Goal: Browse casually: Explore the website without a specific task or goal

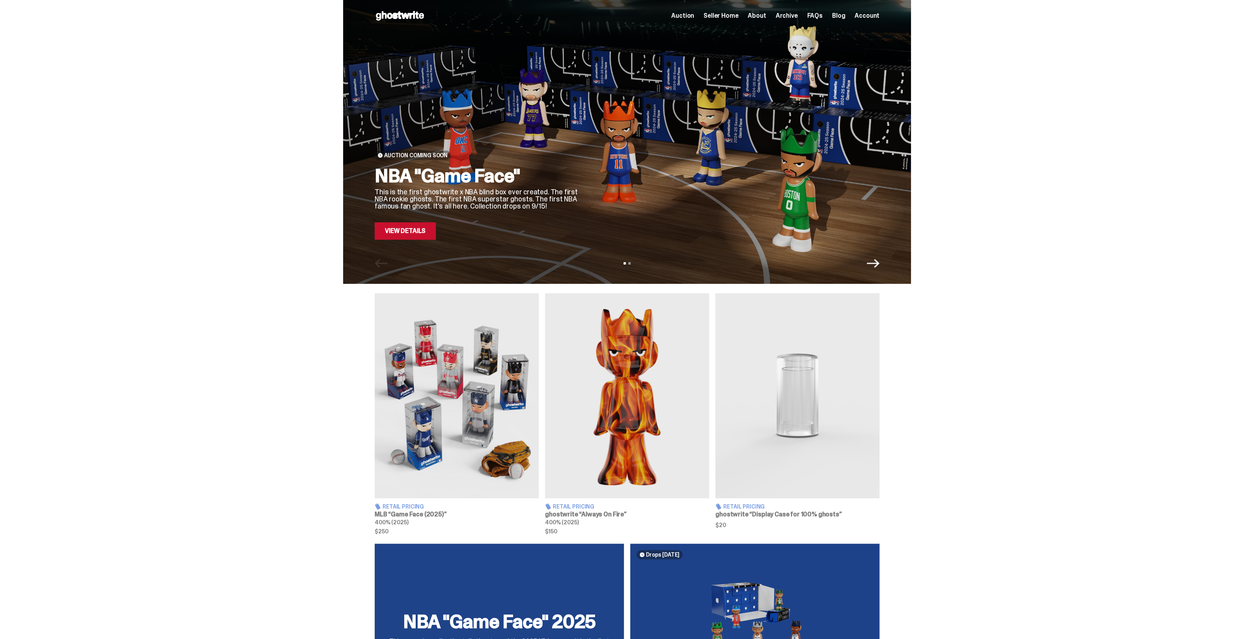
click at [689, 17] on span "Auction" at bounding box center [682, 16] width 23 height 6
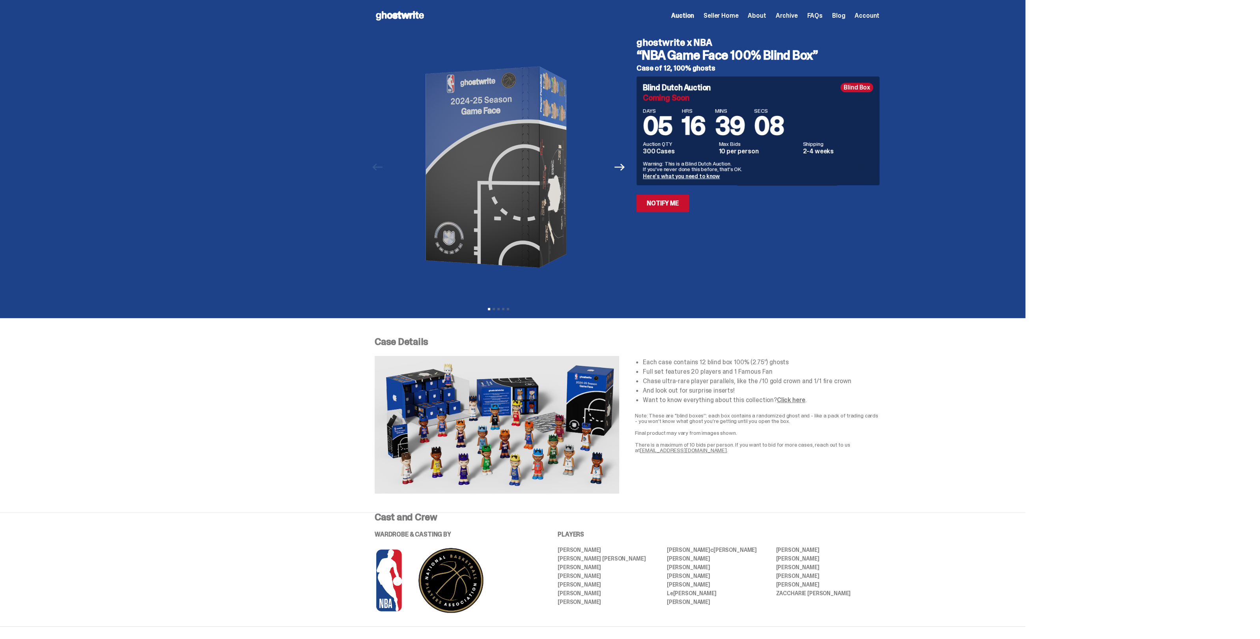
click at [789, 16] on span "Archive" at bounding box center [786, 16] width 22 height 6
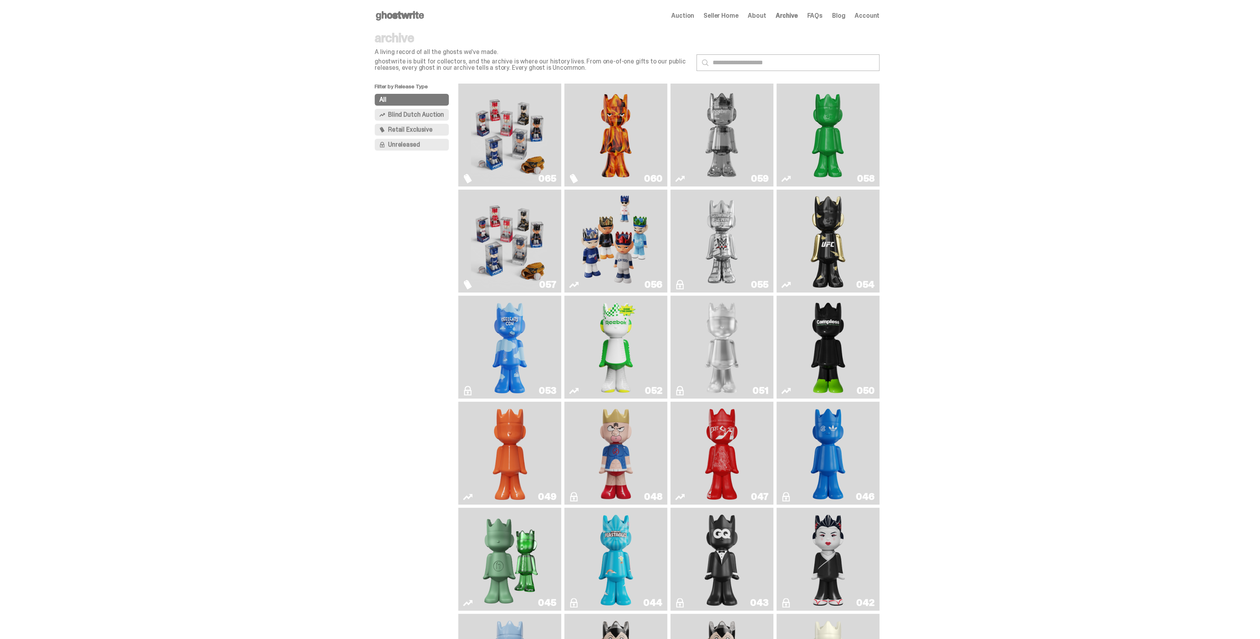
click at [635, 250] on img "Game Face (2025)" at bounding box center [615, 241] width 77 height 97
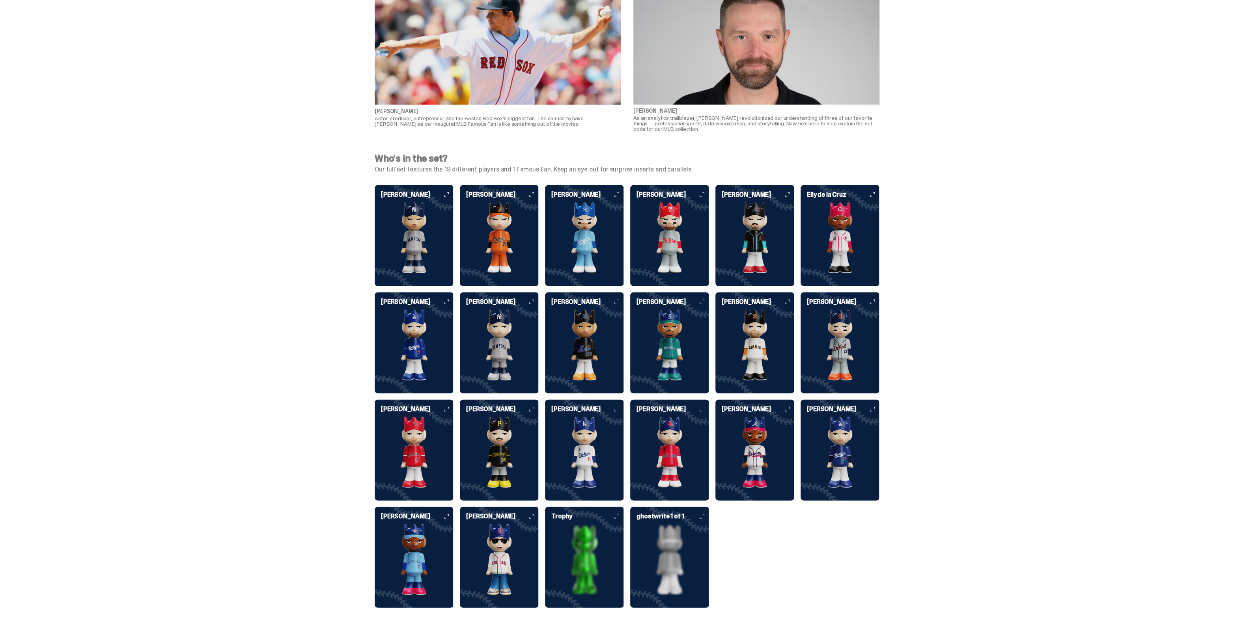
scroll to position [1829, 0]
